Goal: Information Seeking & Learning: Learn about a topic

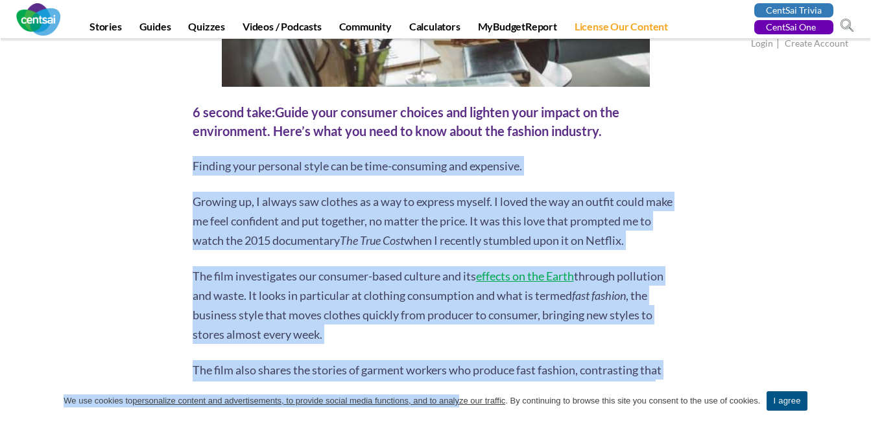
scroll to position [443, 0]
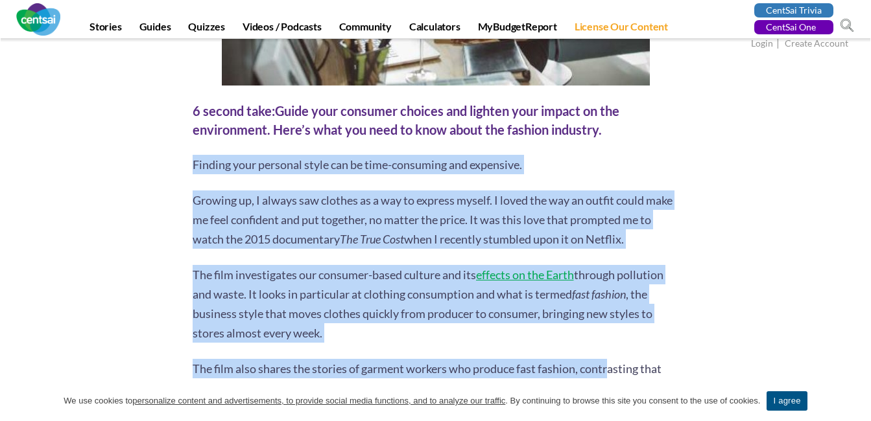
drag, startPoint x: 195, startPoint y: 246, endPoint x: 618, endPoint y: 353, distance: 436.2
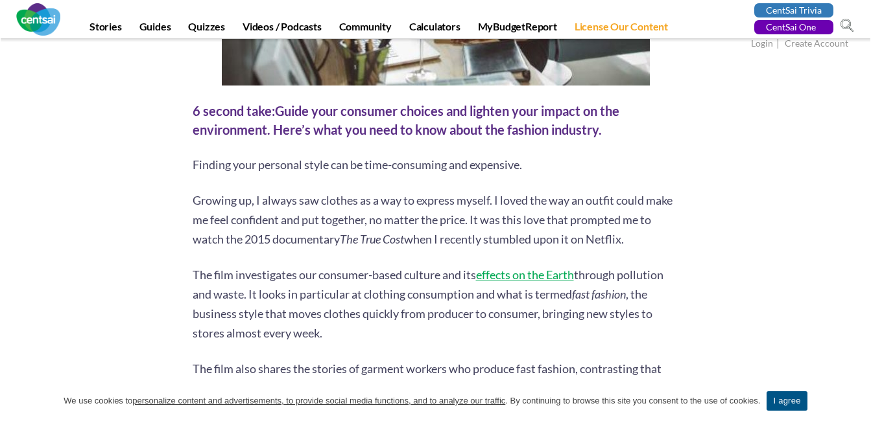
drag, startPoint x: 618, startPoint y: 353, endPoint x: 691, endPoint y: 372, distance: 75.6
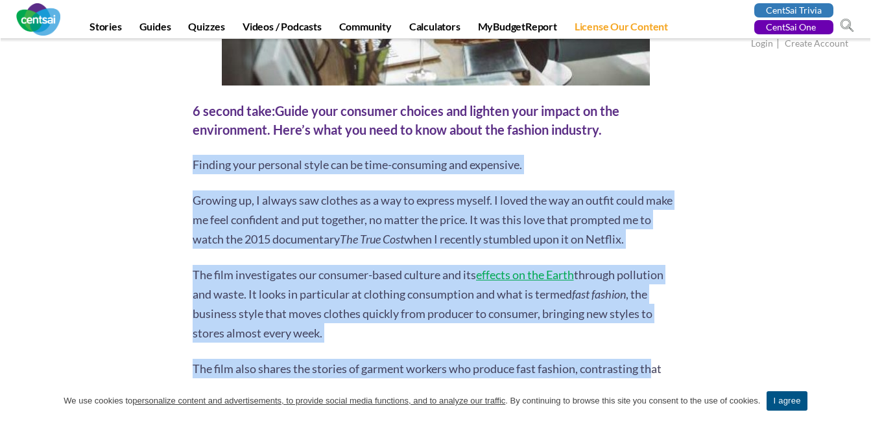
drag, startPoint x: 194, startPoint y: 163, endPoint x: 657, endPoint y: 368, distance: 507.0
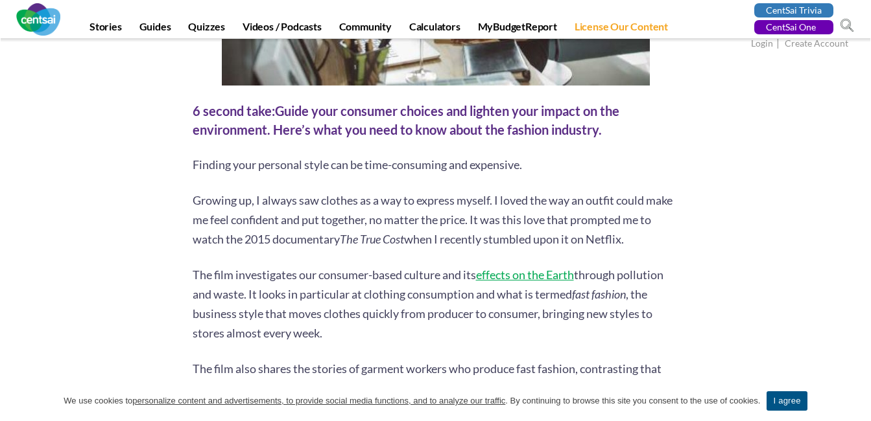
drag, startPoint x: 657, startPoint y: 368, endPoint x: 776, endPoint y: 227, distance: 184.5
click at [776, 227] on div at bounding box center [751, 40] width 126 height 480
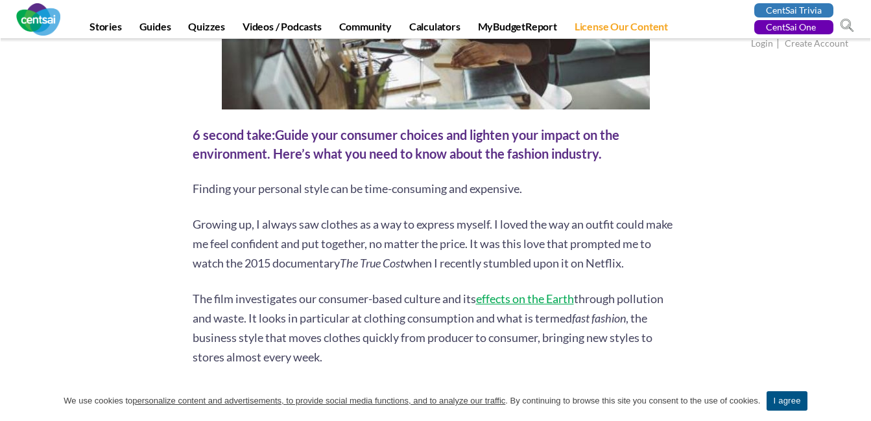
scroll to position [418, 0]
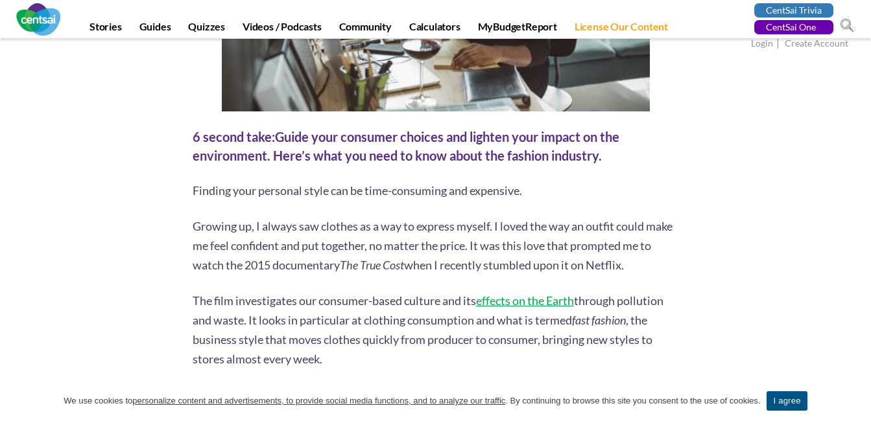
click at [196, 189] on span "Finding your personal style can be time-consuming and expensive." at bounding box center [357, 190] width 329 height 14
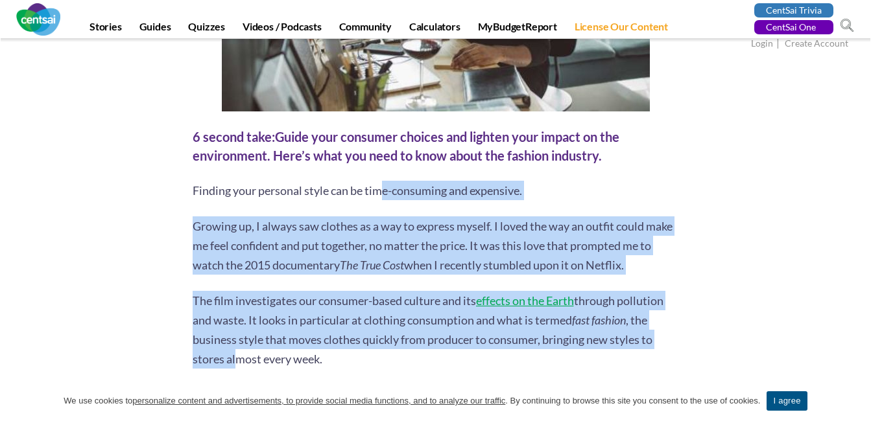
drag, startPoint x: 196, startPoint y: 189, endPoint x: 241, endPoint y: 374, distance: 190.1
click at [659, 300] on span "The film investigates our consumer-based culture and its effects on the Earth t…" at bounding box center [428, 311] width 471 height 34
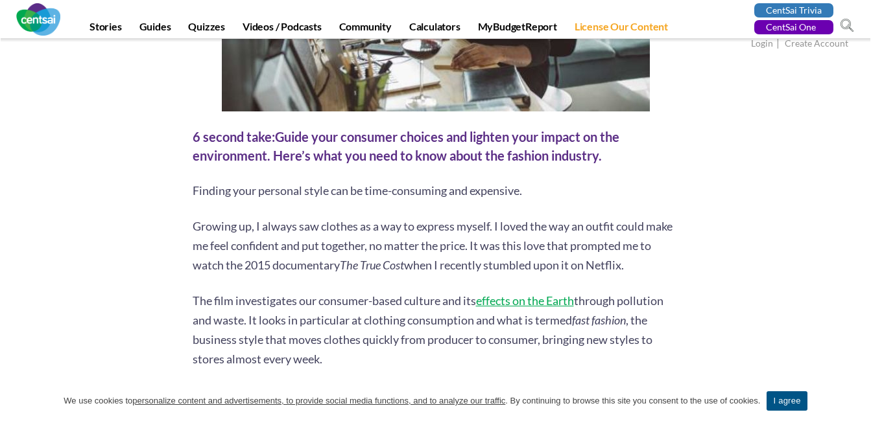
click at [198, 194] on span "Finding your personal style can be time-consuming and expensive." at bounding box center [357, 190] width 329 height 14
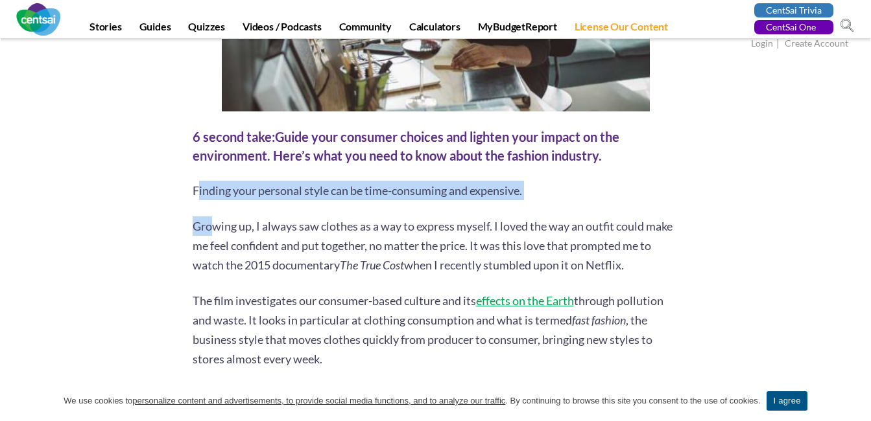
drag, startPoint x: 196, startPoint y: 190, endPoint x: 211, endPoint y: 225, distance: 38.3
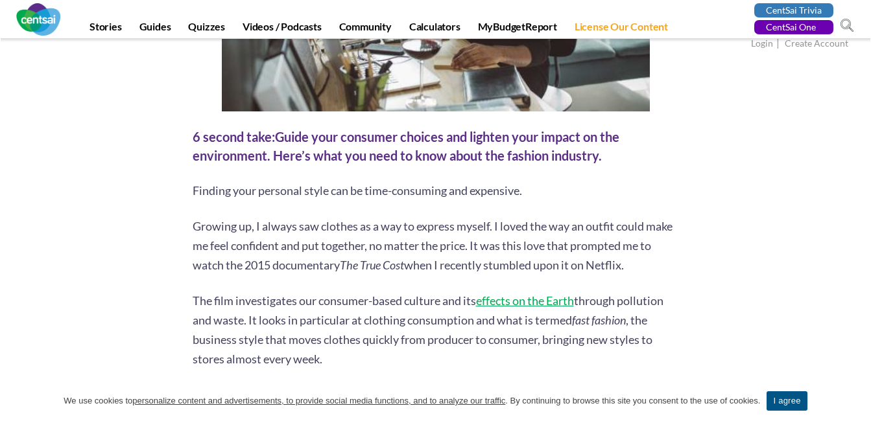
drag, startPoint x: 211, startPoint y: 225, endPoint x: 169, endPoint y: 207, distance: 45.6
click at [193, 191] on span "Finding your personal style can be time-consuming and expensive." at bounding box center [357, 190] width 329 height 14
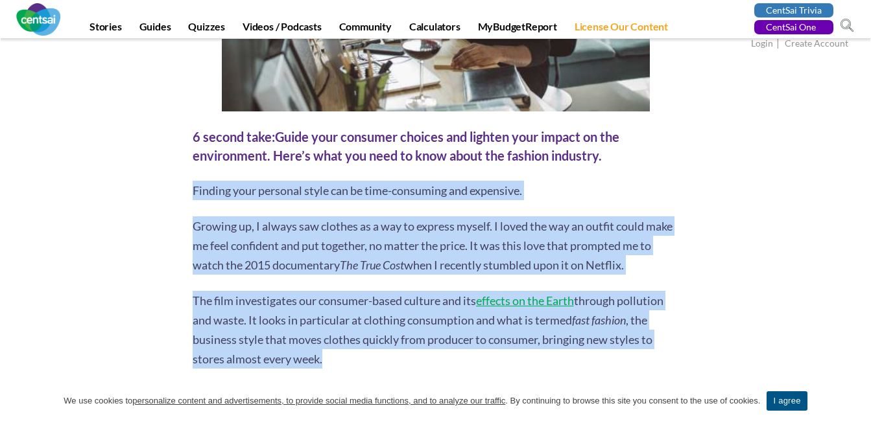
drag, startPoint x: 193, startPoint y: 188, endPoint x: 411, endPoint y: 363, distance: 279.9
copy div "Finding your personal style can be time-consuming and expensive. Growing up, I …"
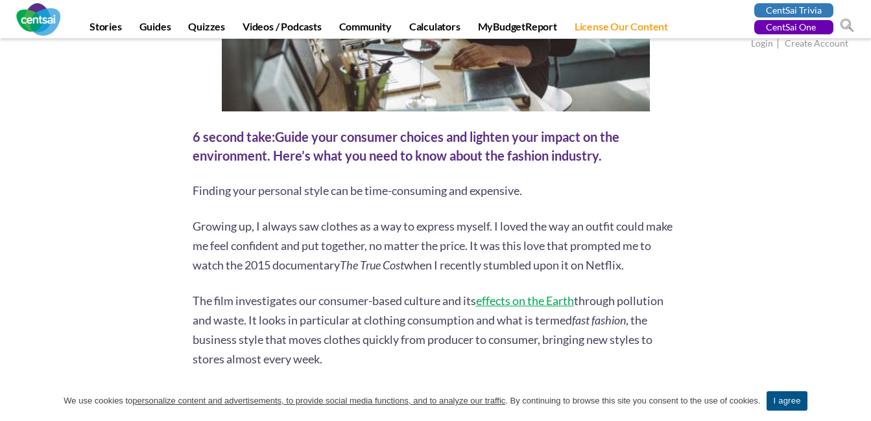
click at [665, 143] on div "6 second take: Guide your consumer choices and lighten your impact on the envir…" at bounding box center [436, 146] width 486 height 37
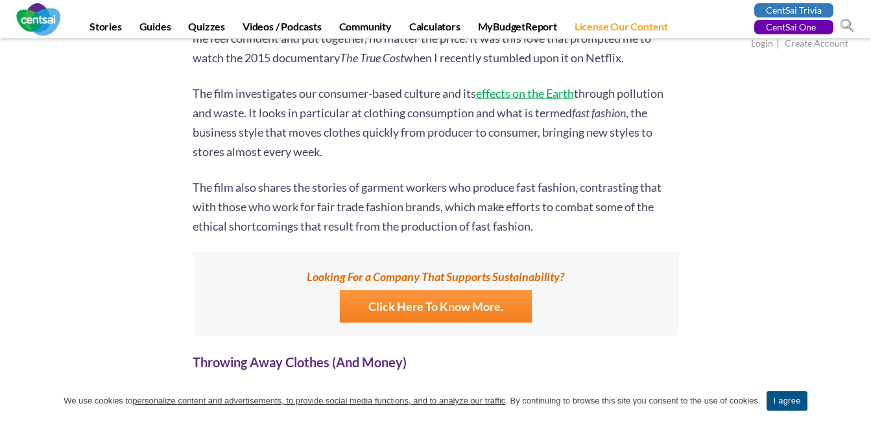
scroll to position [703, 0]
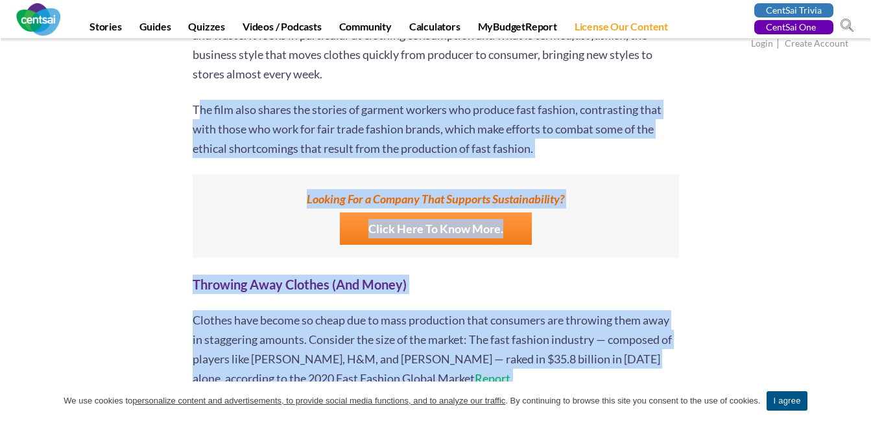
drag, startPoint x: 197, startPoint y: 106, endPoint x: 580, endPoint y: 379, distance: 469.9
copy div "he film also shares the stories of garment workers who produce fast fashion, co…"
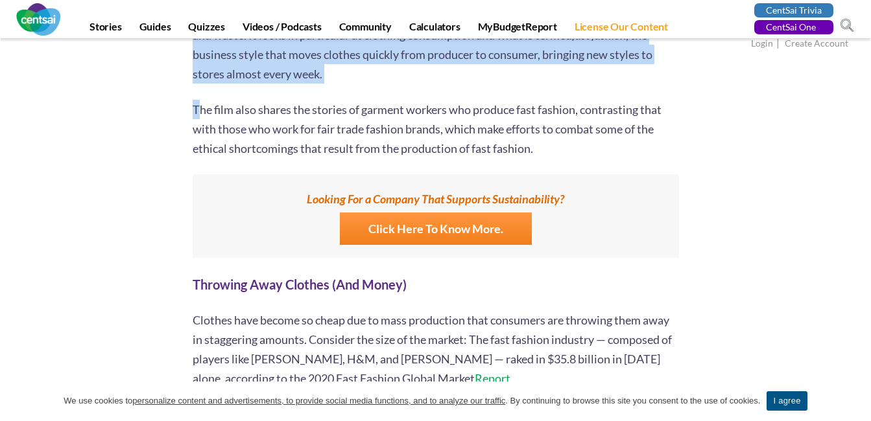
drag, startPoint x: 196, startPoint y: 113, endPoint x: 141, endPoint y: 138, distance: 60.0
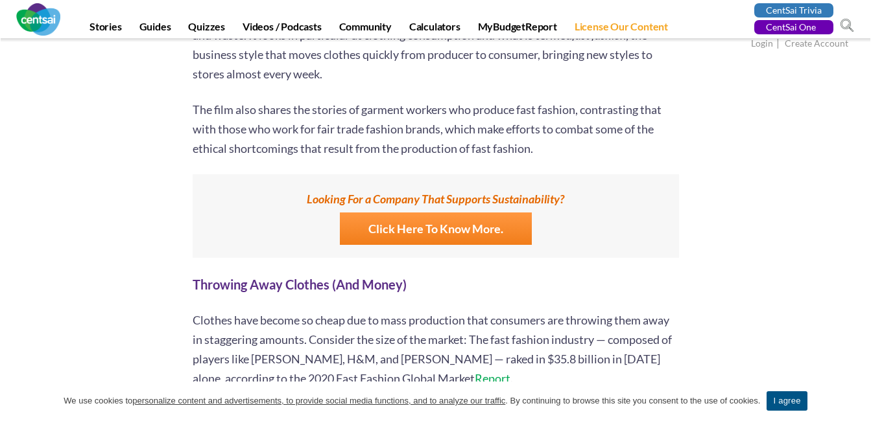
click at [193, 109] on span "The film also shares the stories of garment workers who produce fast fashion, c…" at bounding box center [427, 128] width 469 height 53
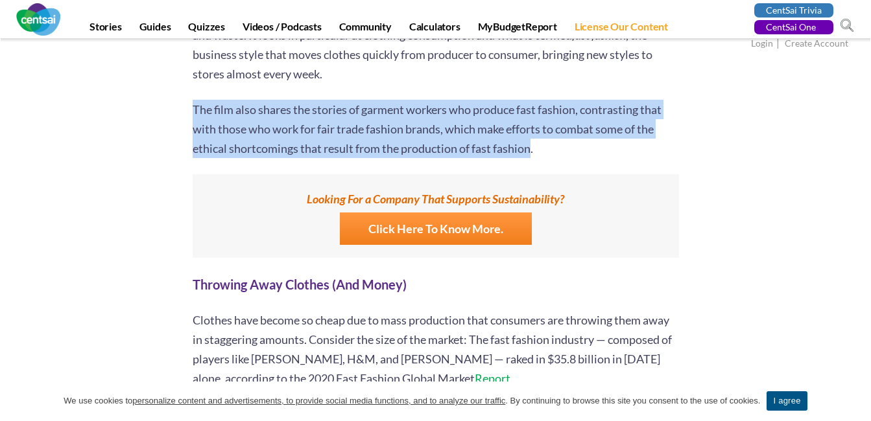
drag, startPoint x: 193, startPoint y: 109, endPoint x: 532, endPoint y: 148, distance: 340.7
click at [532, 148] on span "The film also shares the stories of garment workers who produce fast fashion, c…" at bounding box center [427, 128] width 469 height 53
copy span "The film also shares the stories of garment workers who produce fast fashion, c…"
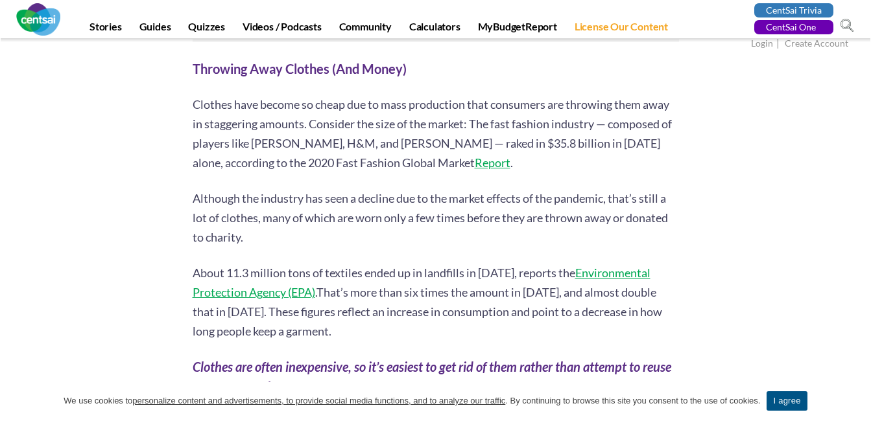
scroll to position [915, 0]
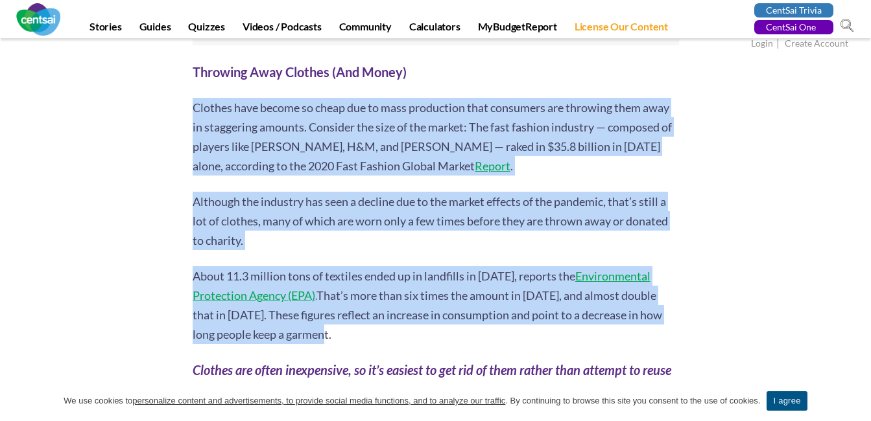
drag, startPoint x: 194, startPoint y: 102, endPoint x: 567, endPoint y: 334, distance: 439.1
click at [307, 341] on span "That’s more than six times the amount in [DATE], and almost double that in [DAT…" at bounding box center [427, 314] width 469 height 53
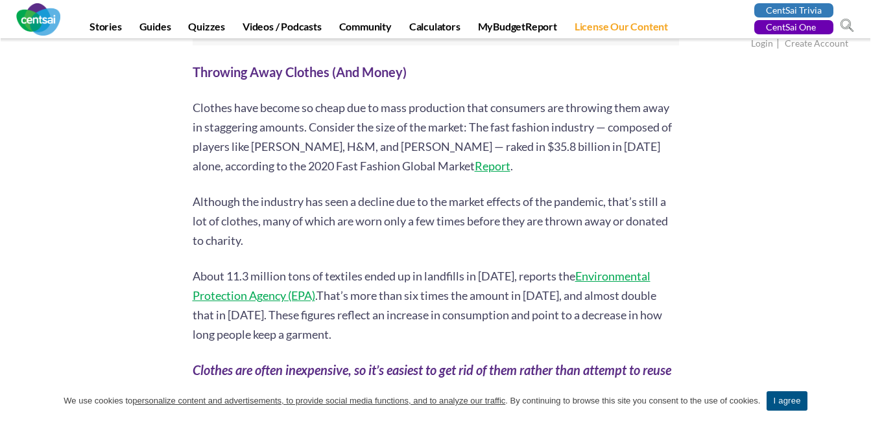
click at [197, 111] on span "Clothes have become so cheap due to mass production that consumers are throwing…" at bounding box center [432, 136] width 479 height 73
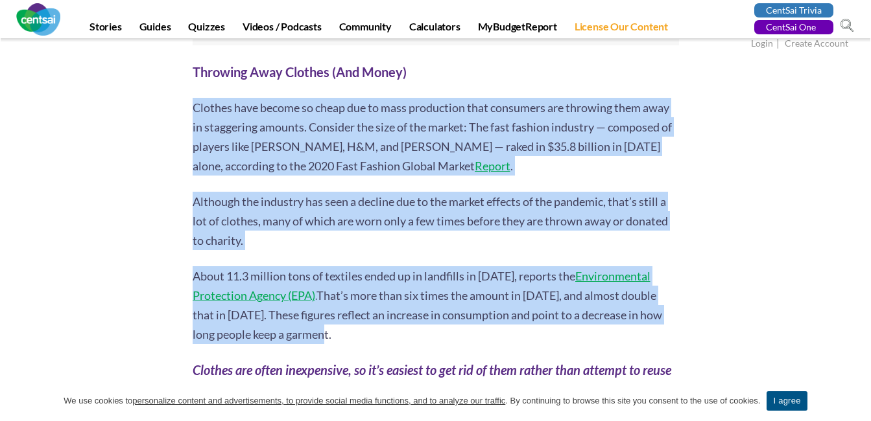
drag, startPoint x: 193, startPoint y: 110, endPoint x: 539, endPoint y: 342, distance: 417.3
copy div "Clothes have become so cheap due to mass production that consumers are throwing…"
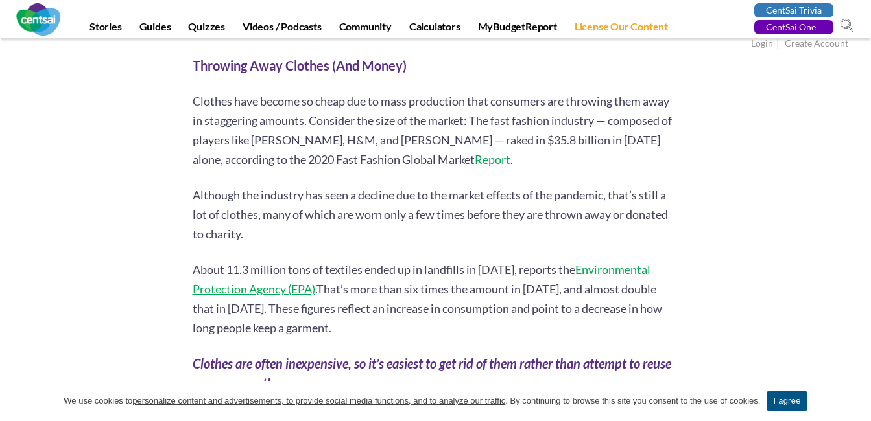
scroll to position [985, 0]
